Goal: Task Accomplishment & Management: Use online tool/utility

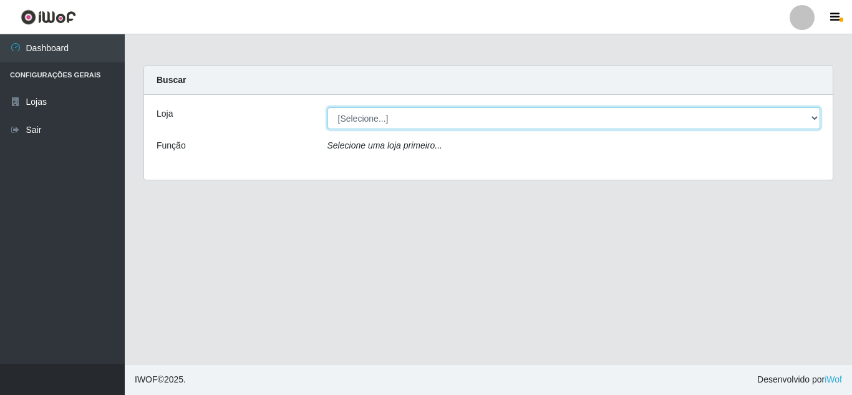
click at [814, 117] on select "[Selecione...] Rede Compras Supermercados - LOJA 5" at bounding box center [575, 118] width 494 height 22
select select "397"
click at [328, 107] on select "[Selecione...] Rede Compras Supermercados - LOJA 5" at bounding box center [575, 118] width 494 height 22
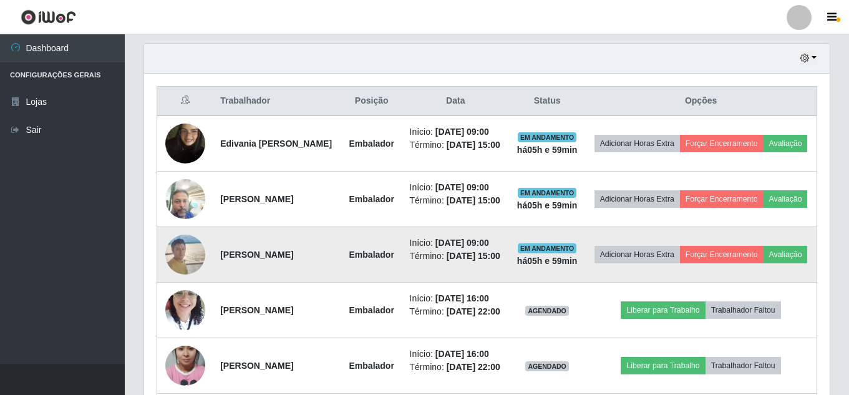
scroll to position [437, 0]
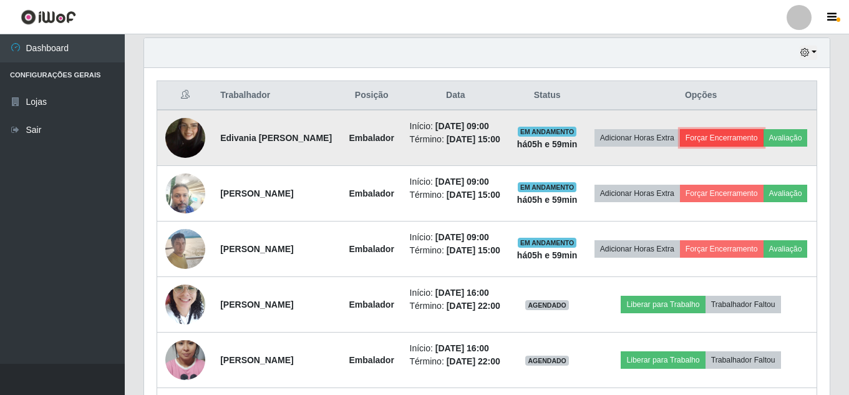
click at [761, 132] on button "Forçar Encerramento" at bounding box center [722, 137] width 84 height 17
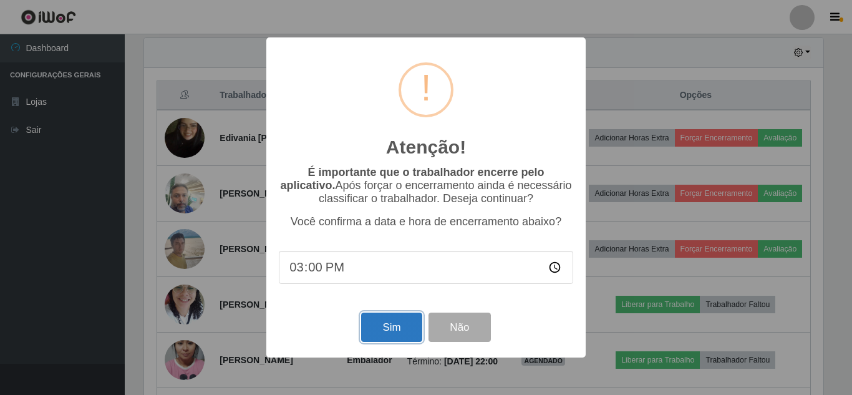
click at [401, 328] on button "Sim" at bounding box center [391, 327] width 61 height 29
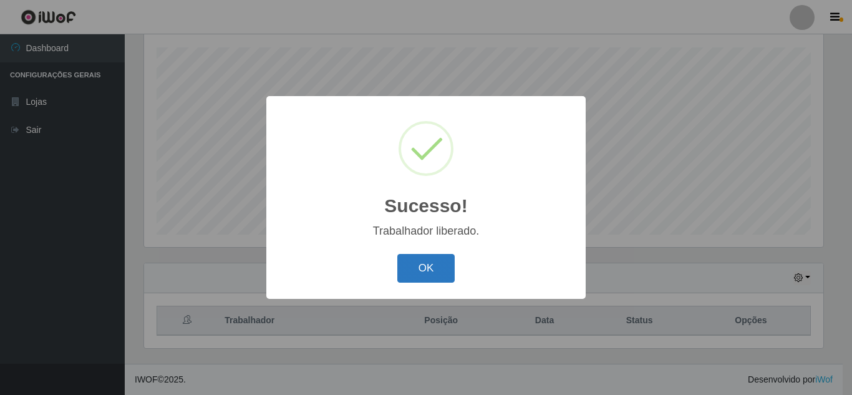
click at [439, 255] on button "OK" at bounding box center [427, 268] width 58 height 29
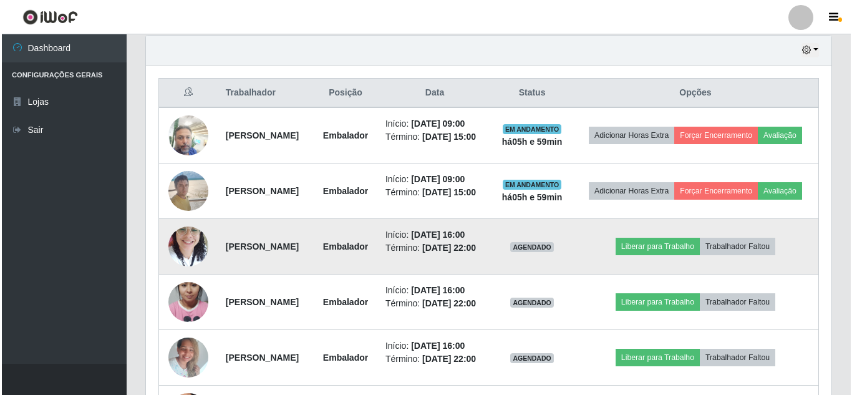
scroll to position [461, 0]
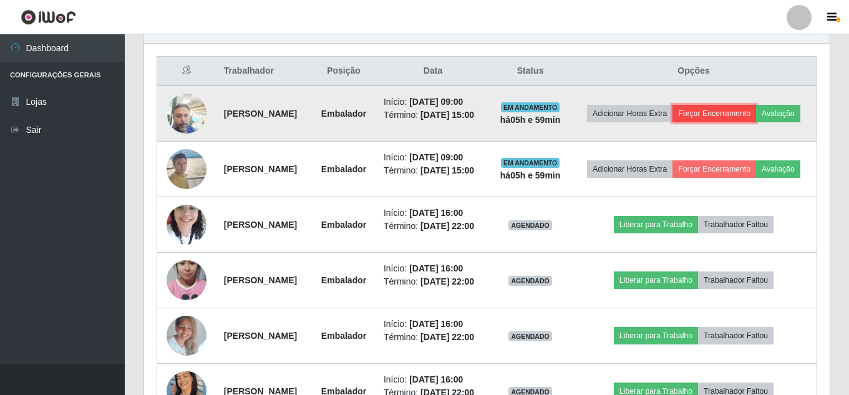
click at [747, 107] on button "Forçar Encerramento" at bounding box center [715, 113] width 84 height 17
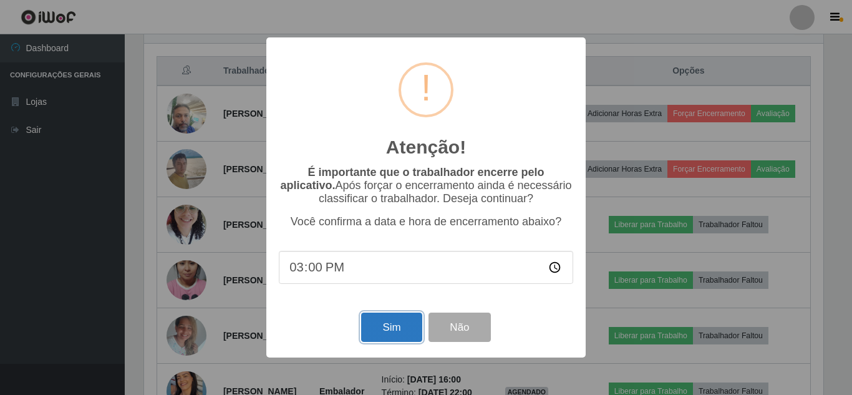
click at [401, 325] on button "Sim" at bounding box center [391, 327] width 61 height 29
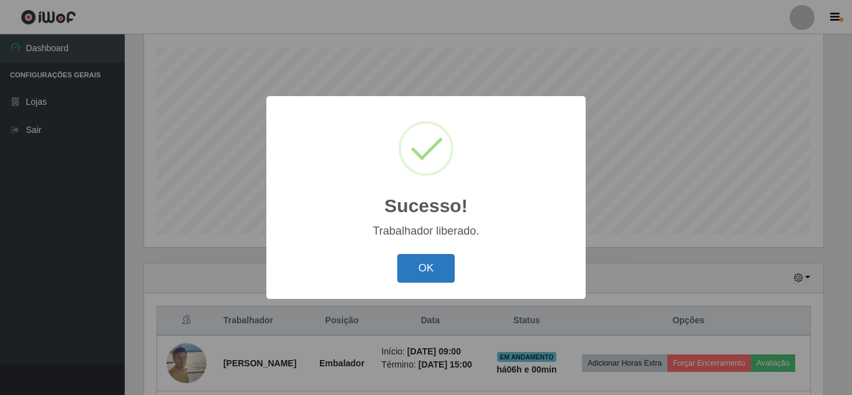
click at [409, 261] on button "OK" at bounding box center [427, 268] width 58 height 29
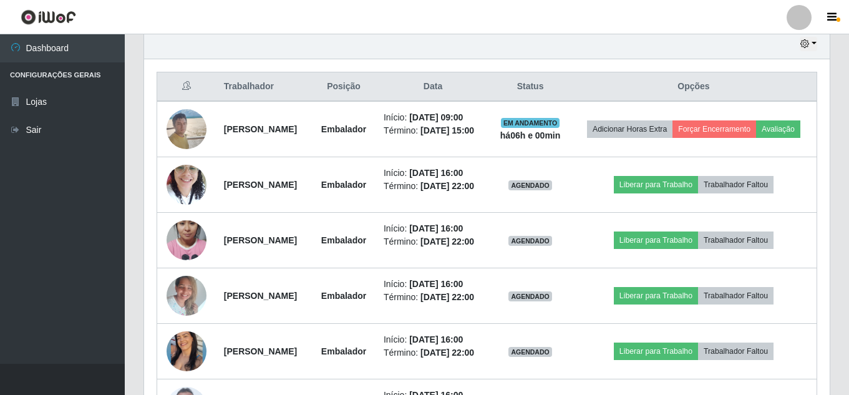
scroll to position [461, 0]
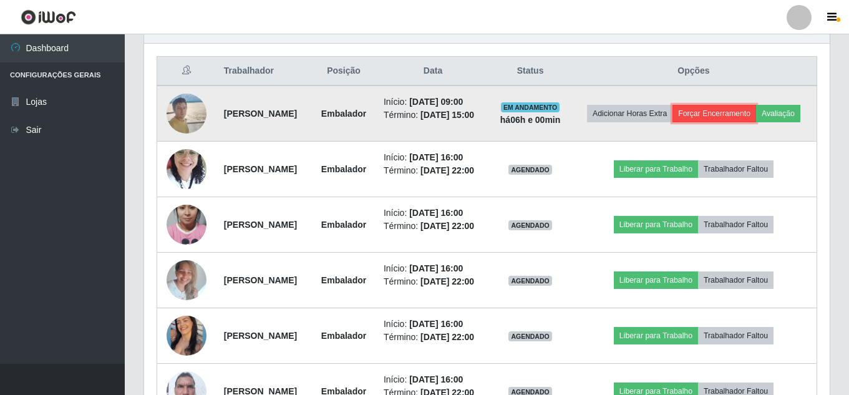
click at [742, 107] on button "Forçar Encerramento" at bounding box center [715, 113] width 84 height 17
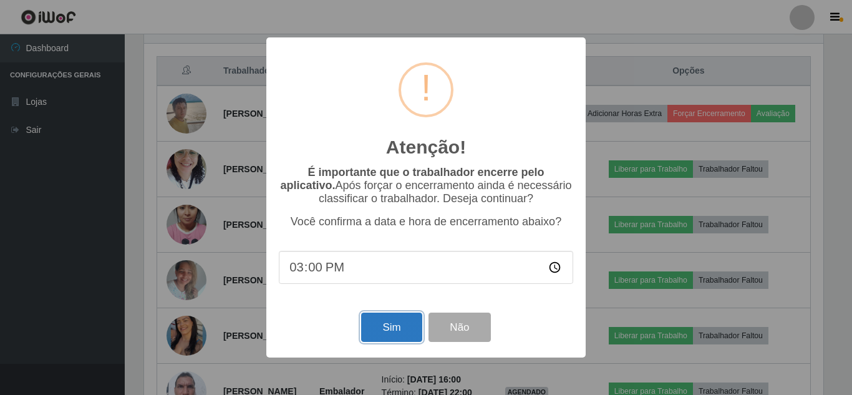
click at [408, 328] on button "Sim" at bounding box center [391, 327] width 61 height 29
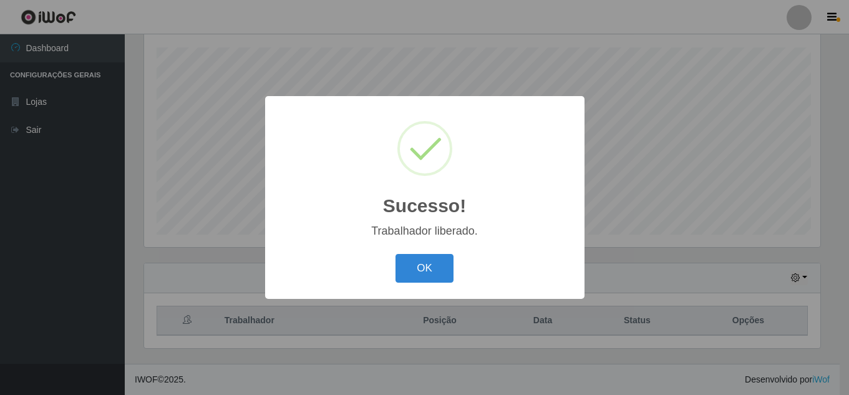
scroll to position [0, 0]
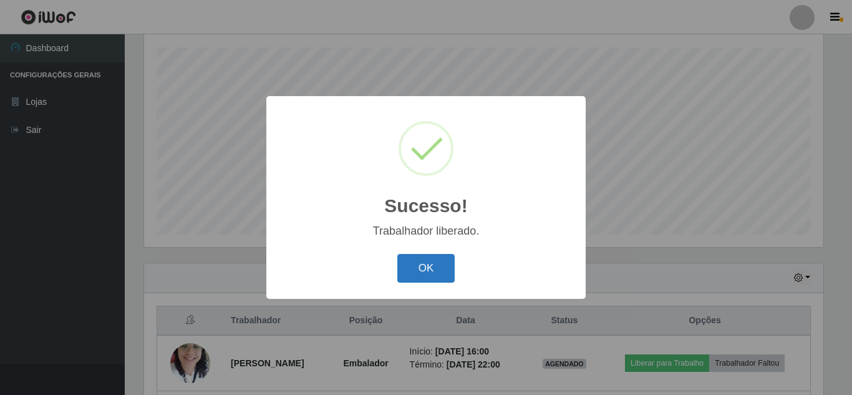
click at [416, 266] on button "OK" at bounding box center [427, 268] width 58 height 29
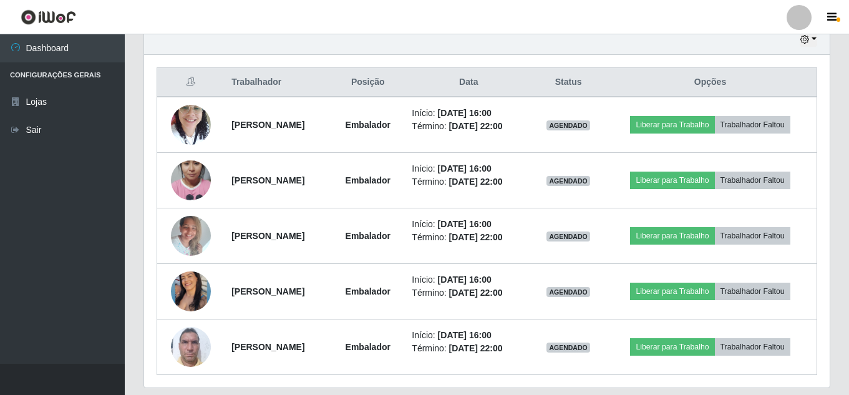
scroll to position [461, 0]
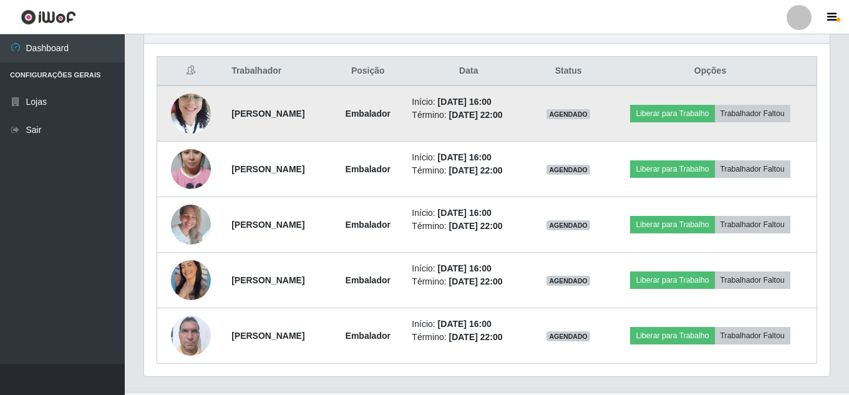
click at [185, 122] on img at bounding box center [191, 113] width 40 height 53
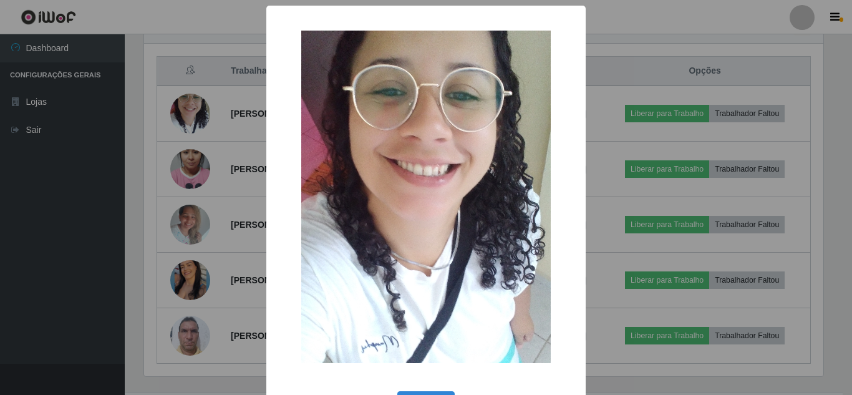
click at [176, 77] on div "× OK Cancel" at bounding box center [426, 197] width 852 height 395
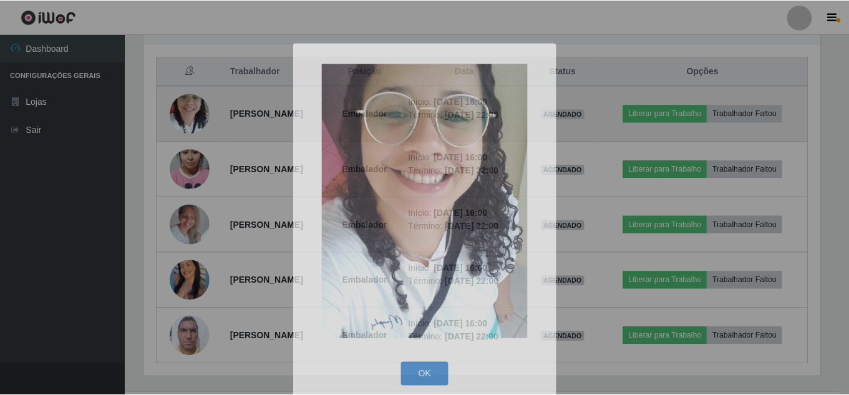
scroll to position [259, 686]
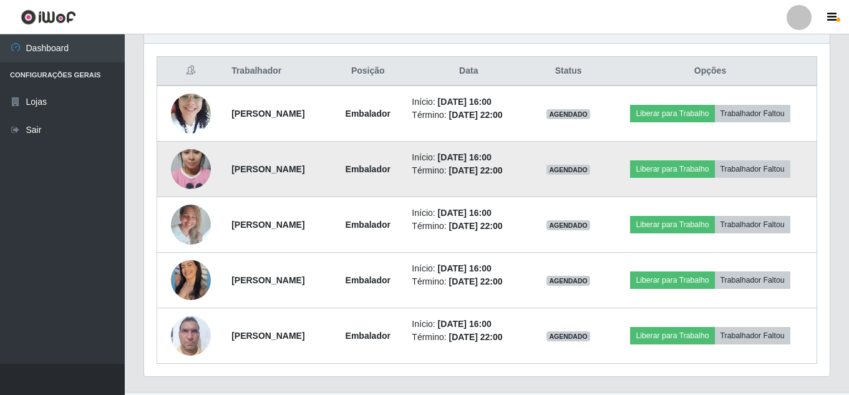
click at [184, 157] on img at bounding box center [191, 169] width 40 height 71
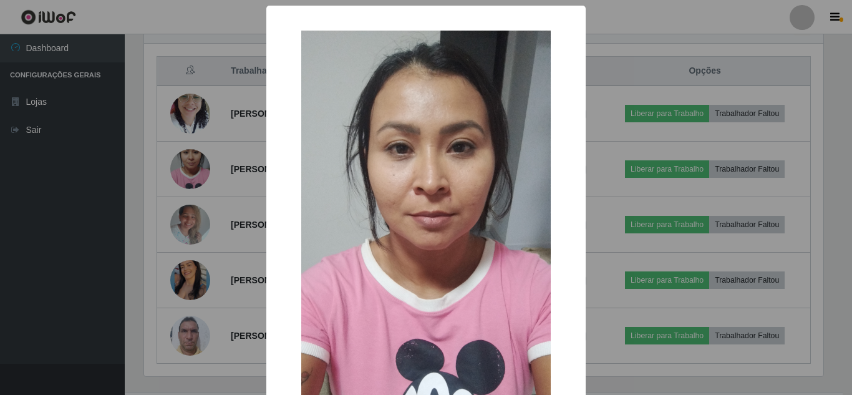
click at [178, 124] on div "× OK Cancel" at bounding box center [426, 197] width 852 height 395
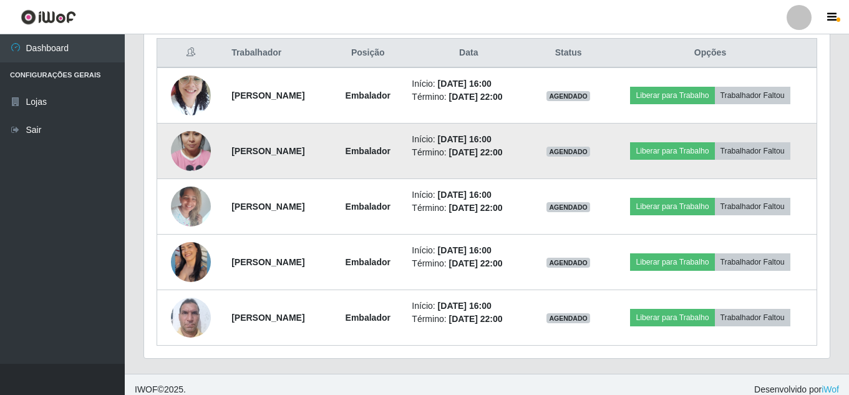
scroll to position [489, 0]
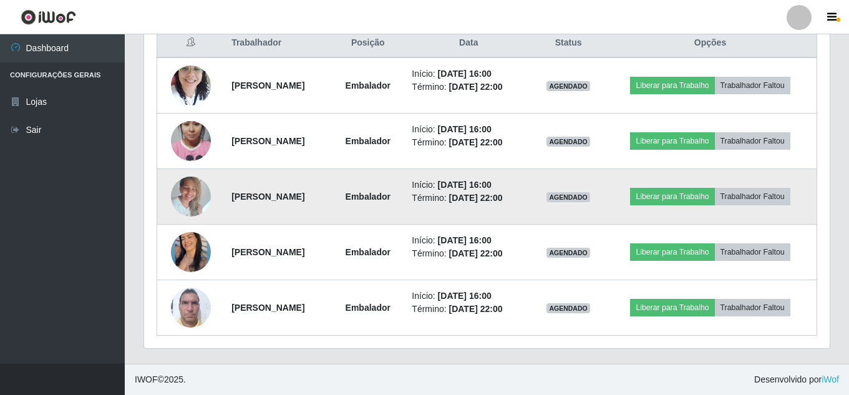
click at [175, 201] on img at bounding box center [191, 196] width 40 height 53
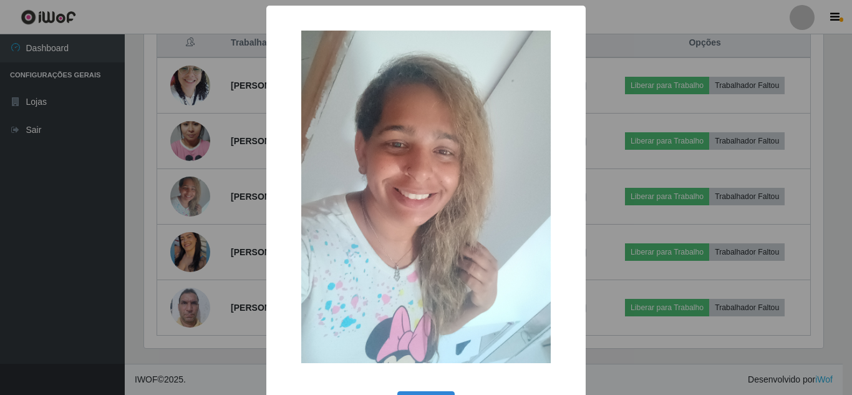
click at [185, 140] on div "× OK Cancel" at bounding box center [426, 197] width 852 height 395
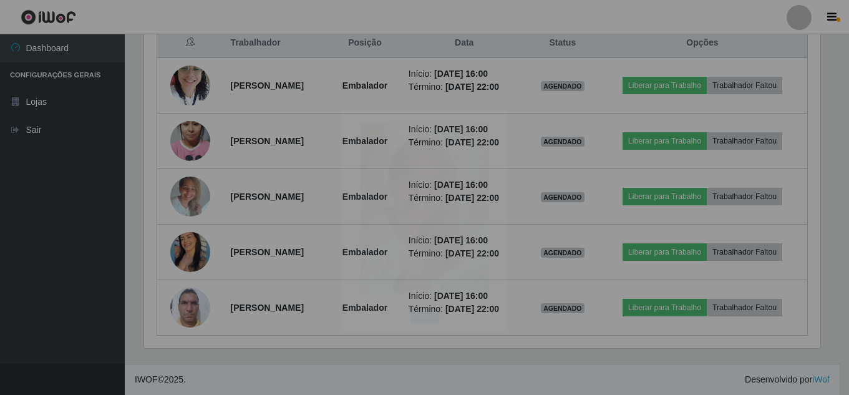
scroll to position [259, 686]
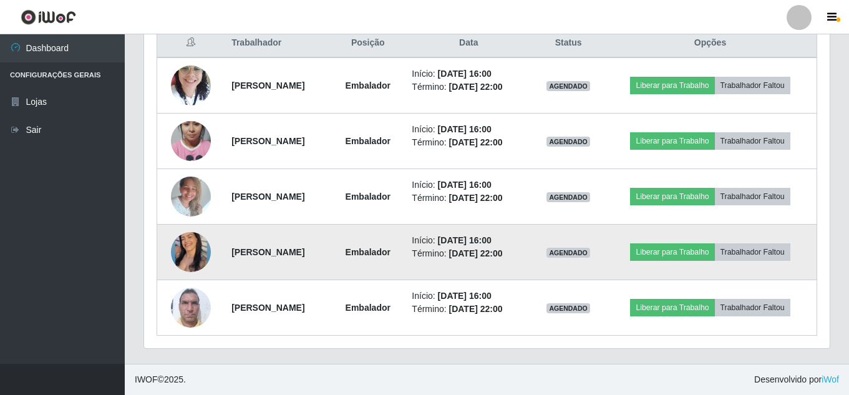
click at [187, 255] on img at bounding box center [191, 252] width 40 height 50
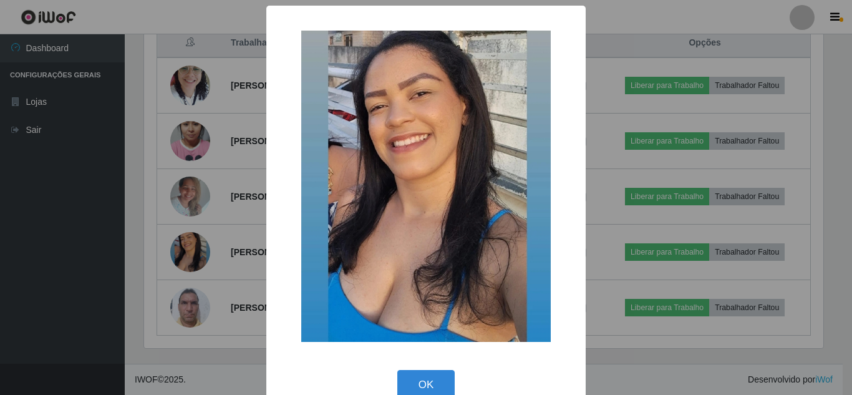
click at [146, 152] on div "× OK Cancel" at bounding box center [426, 197] width 852 height 395
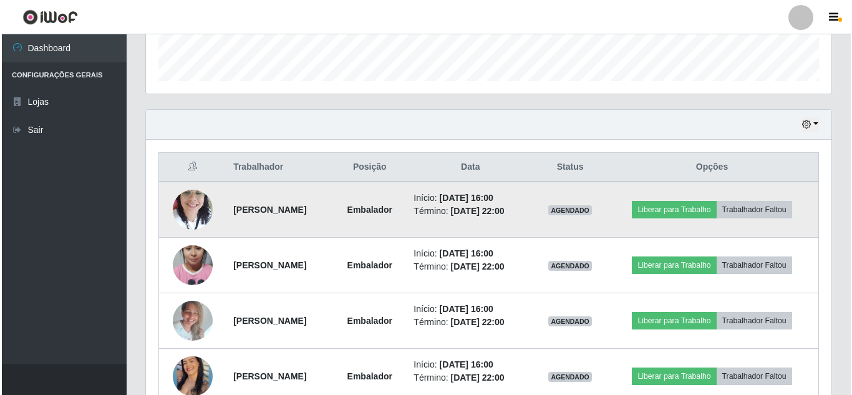
scroll to position [489, 0]
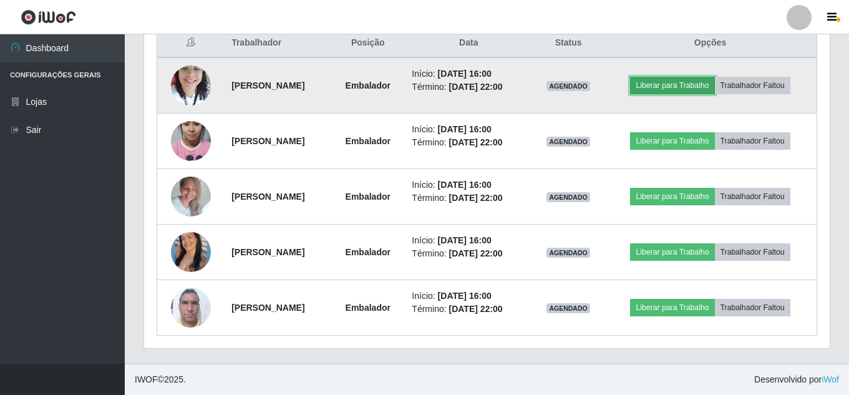
click at [682, 87] on button "Liberar para Trabalho" at bounding box center [672, 85] width 84 height 17
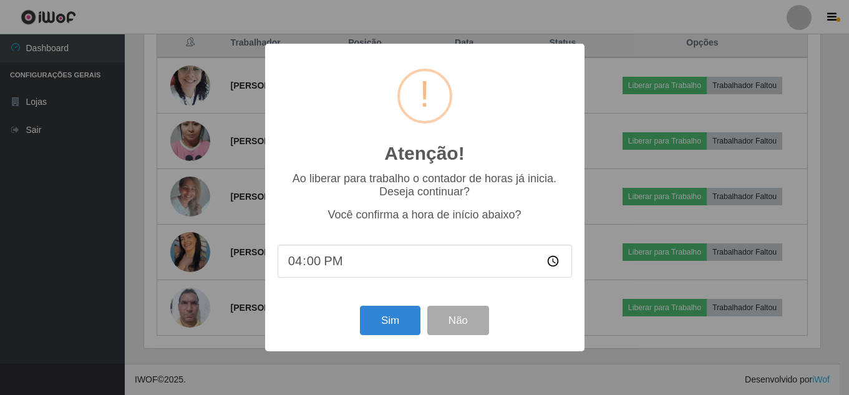
scroll to position [259, 680]
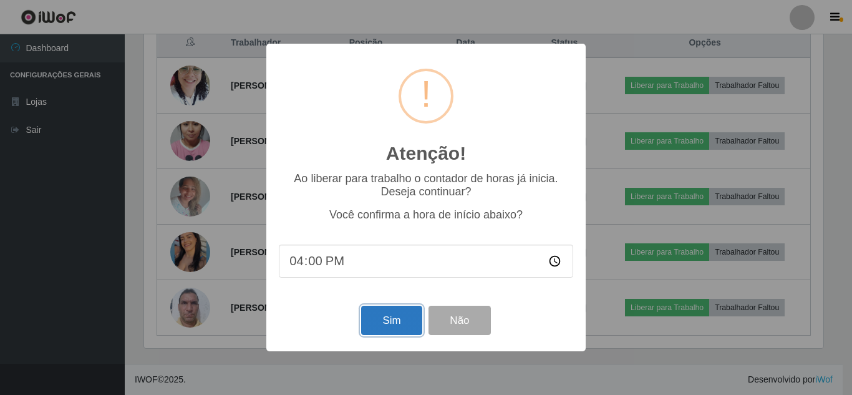
click at [379, 323] on button "Sim" at bounding box center [391, 320] width 61 height 29
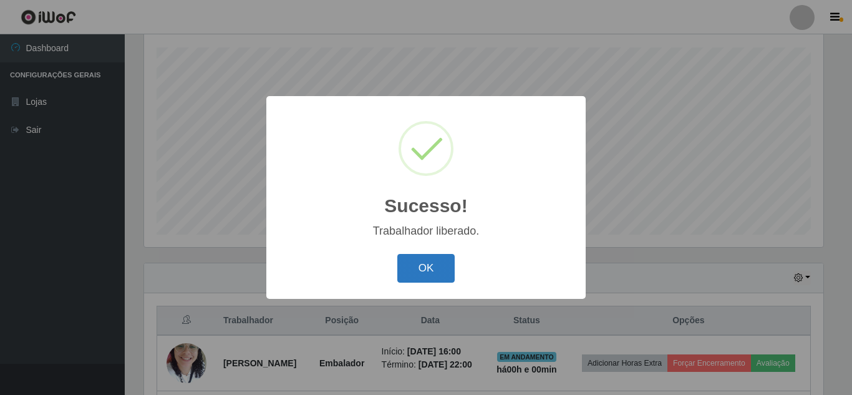
click at [423, 265] on button "OK" at bounding box center [427, 268] width 58 height 29
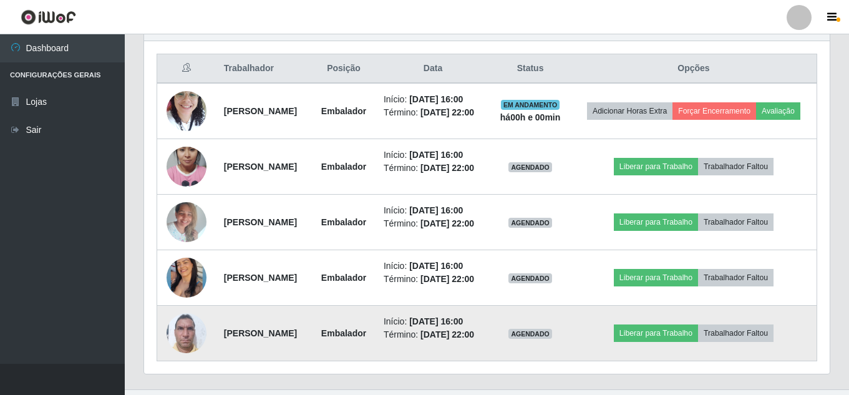
scroll to position [524, 0]
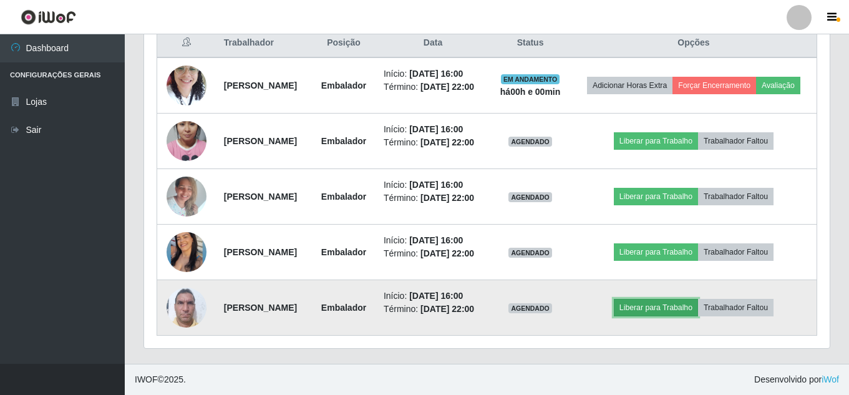
click at [690, 316] on button "Liberar para Trabalho" at bounding box center [656, 307] width 84 height 17
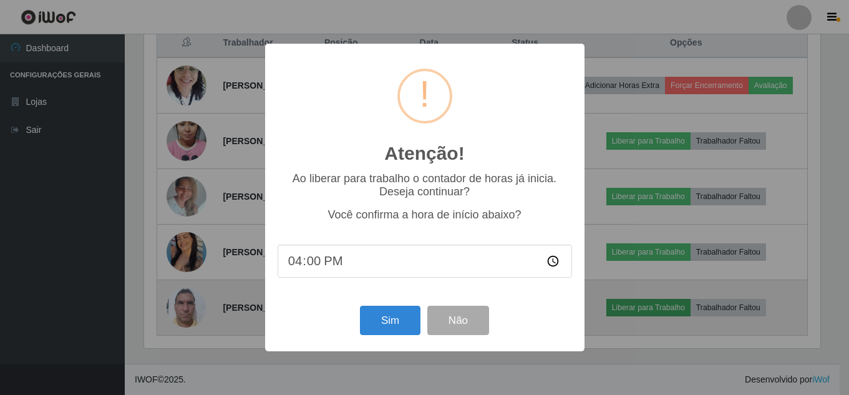
scroll to position [259, 680]
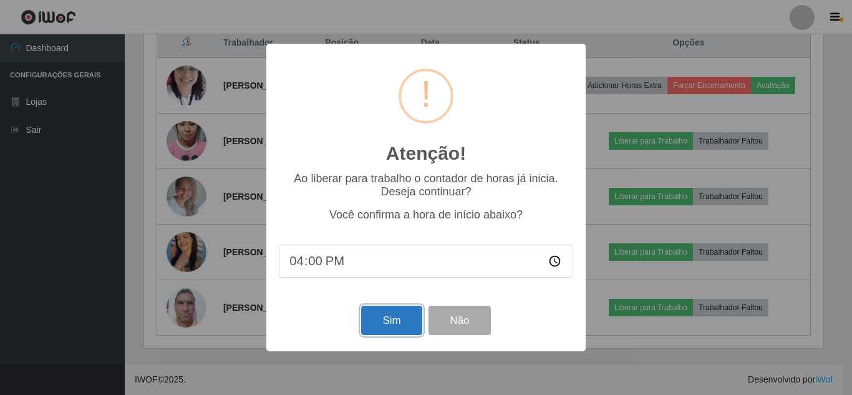
click at [408, 321] on button "Sim" at bounding box center [391, 320] width 61 height 29
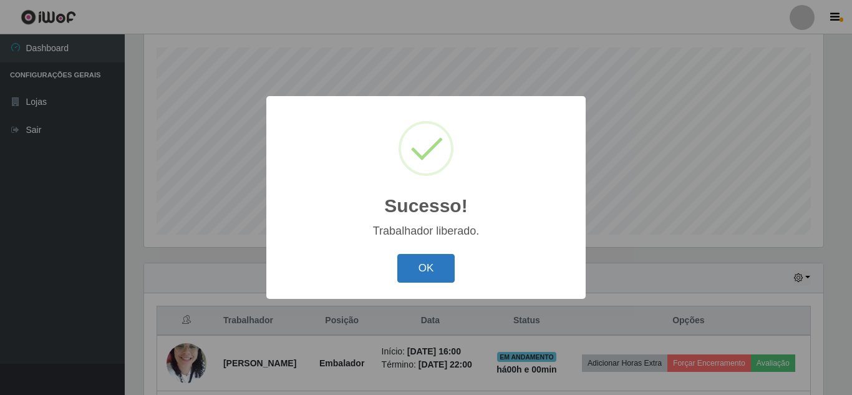
click at [404, 275] on button "OK" at bounding box center [427, 268] width 58 height 29
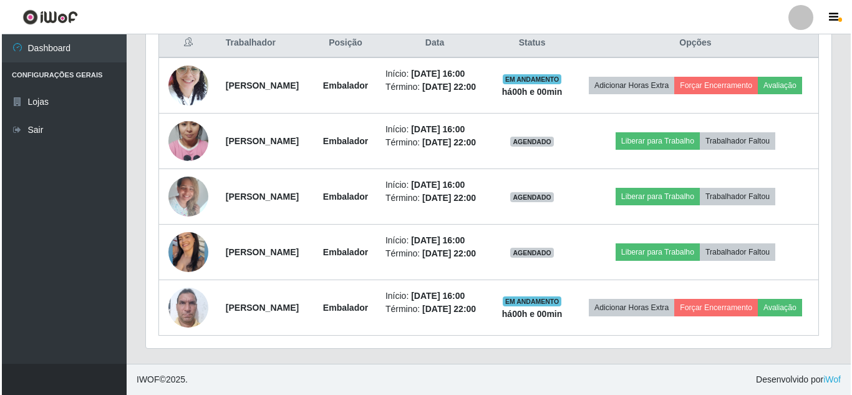
scroll to position [524, 0]
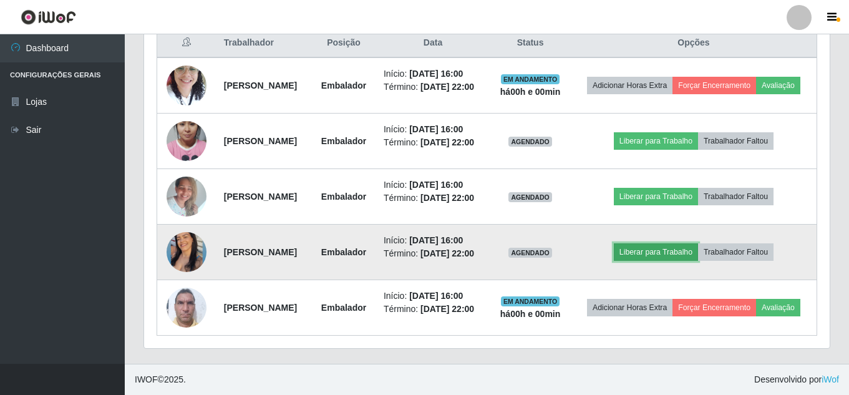
click at [666, 248] on button "Liberar para Trabalho" at bounding box center [656, 251] width 84 height 17
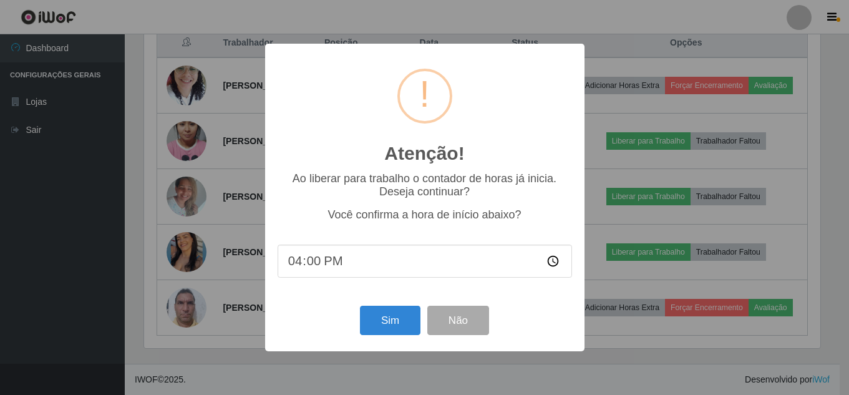
scroll to position [259, 680]
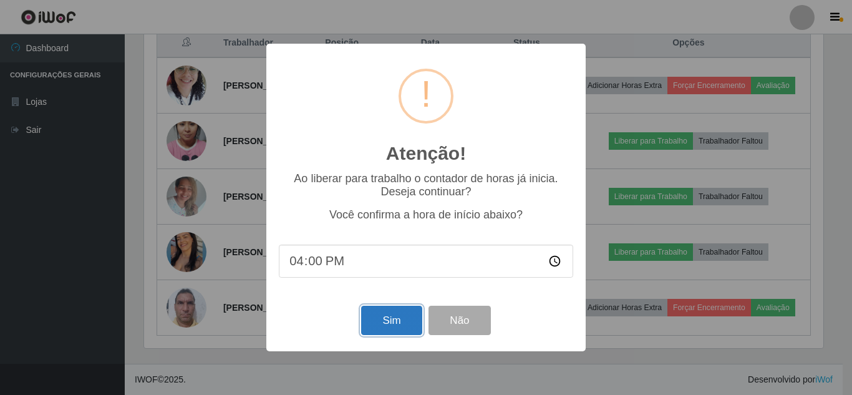
click at [394, 325] on button "Sim" at bounding box center [391, 320] width 61 height 29
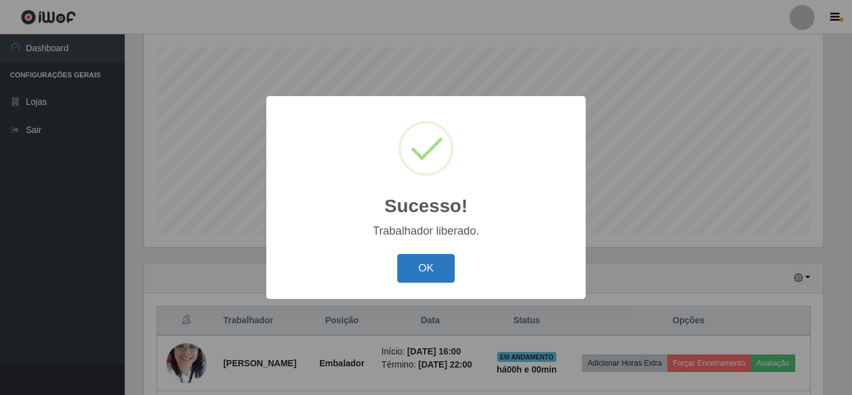
click at [430, 270] on button "OK" at bounding box center [427, 268] width 58 height 29
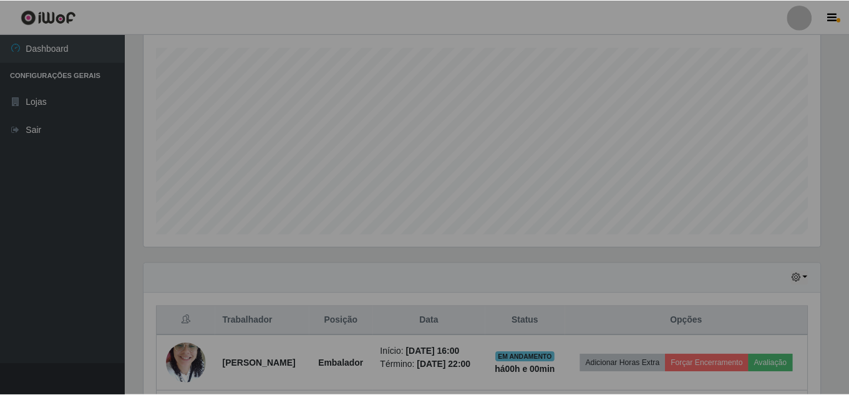
scroll to position [259, 686]
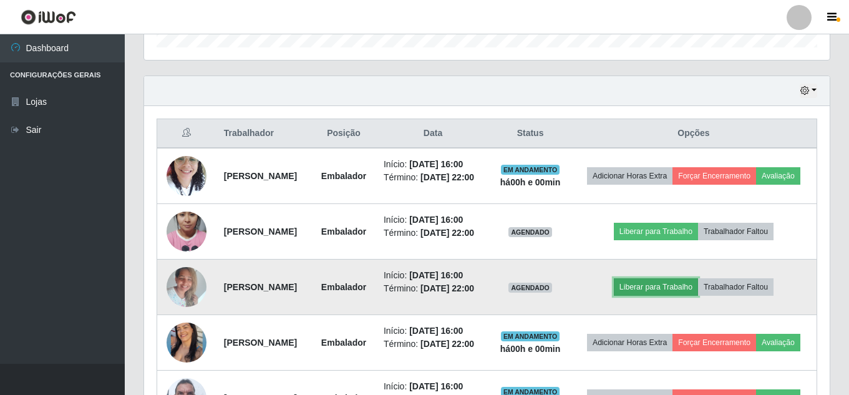
click at [690, 296] on button "Liberar para Trabalho" at bounding box center [656, 286] width 84 height 17
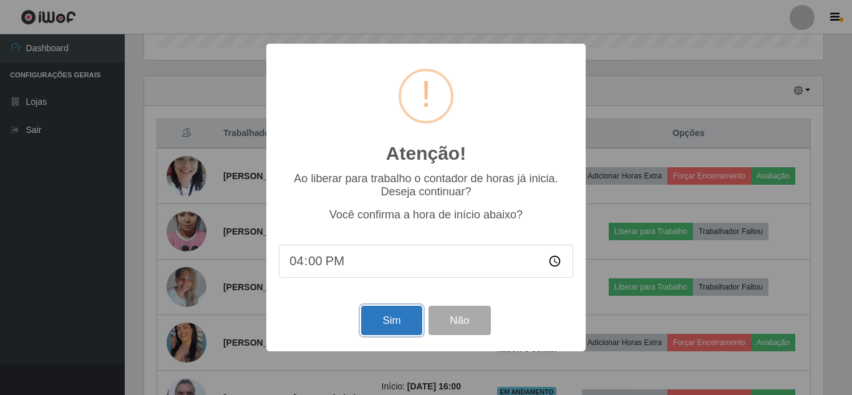
click at [373, 330] on button "Sim" at bounding box center [391, 320] width 61 height 29
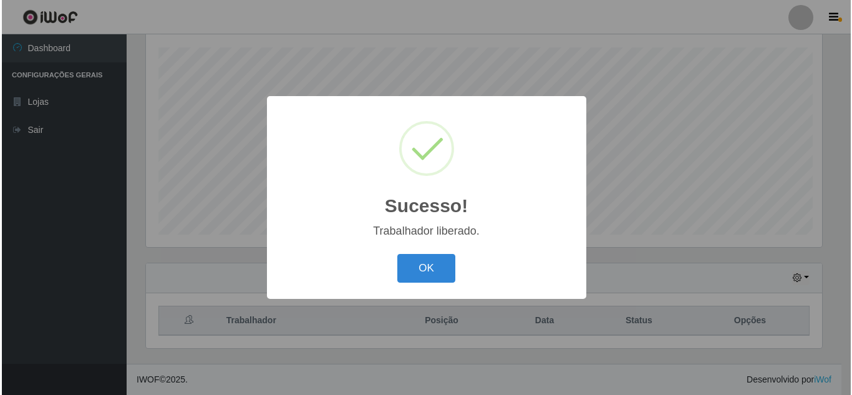
scroll to position [212, 0]
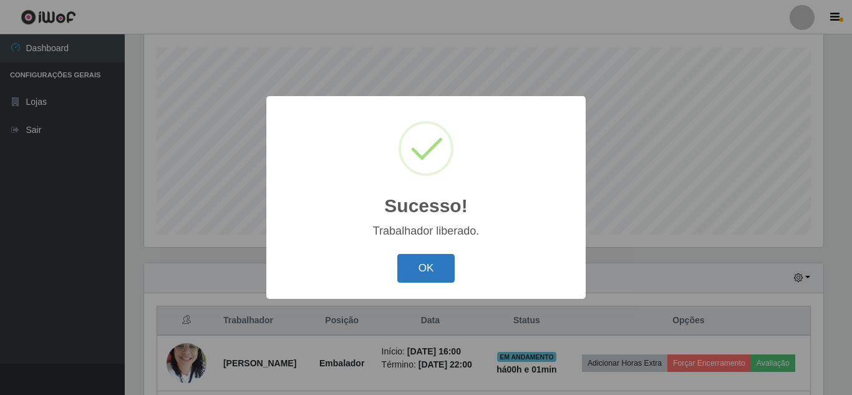
click at [431, 268] on button "OK" at bounding box center [427, 268] width 58 height 29
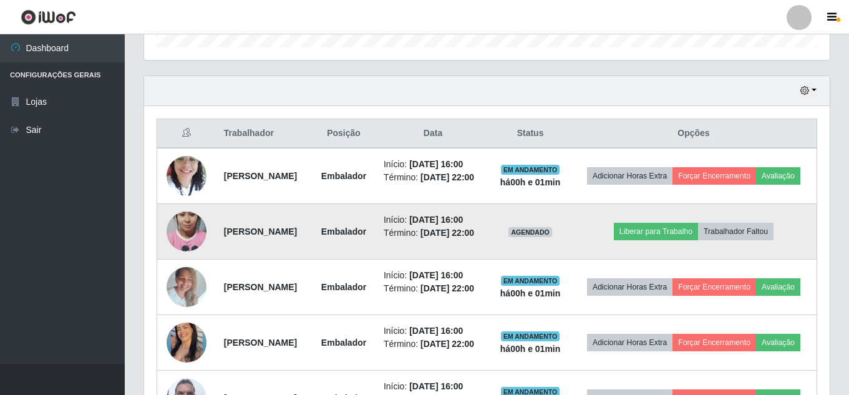
click at [642, 255] on td "Liberar para Trabalho Trabalhador Faltou" at bounding box center [694, 232] width 247 height 56
click at [650, 240] on button "Liberar para Trabalho" at bounding box center [656, 231] width 84 height 17
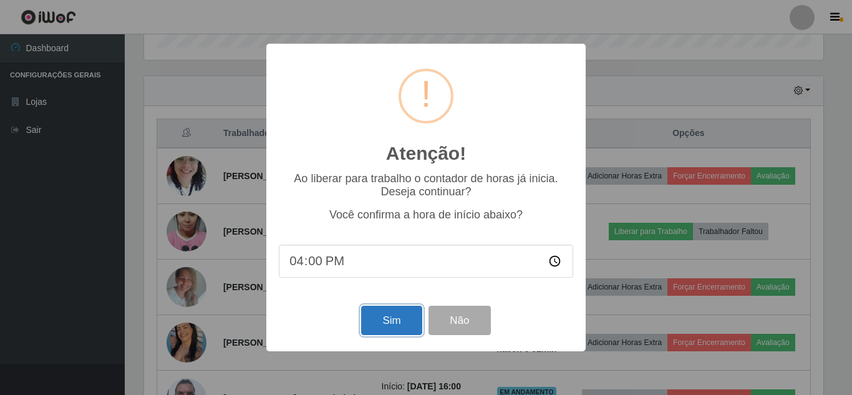
click at [383, 324] on button "Sim" at bounding box center [391, 320] width 61 height 29
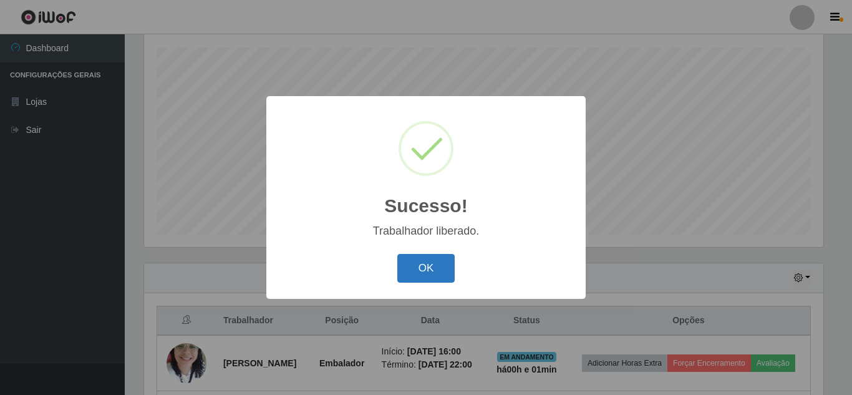
click at [446, 266] on button "OK" at bounding box center [427, 268] width 58 height 29
